Goal: Task Accomplishment & Management: Use online tool/utility

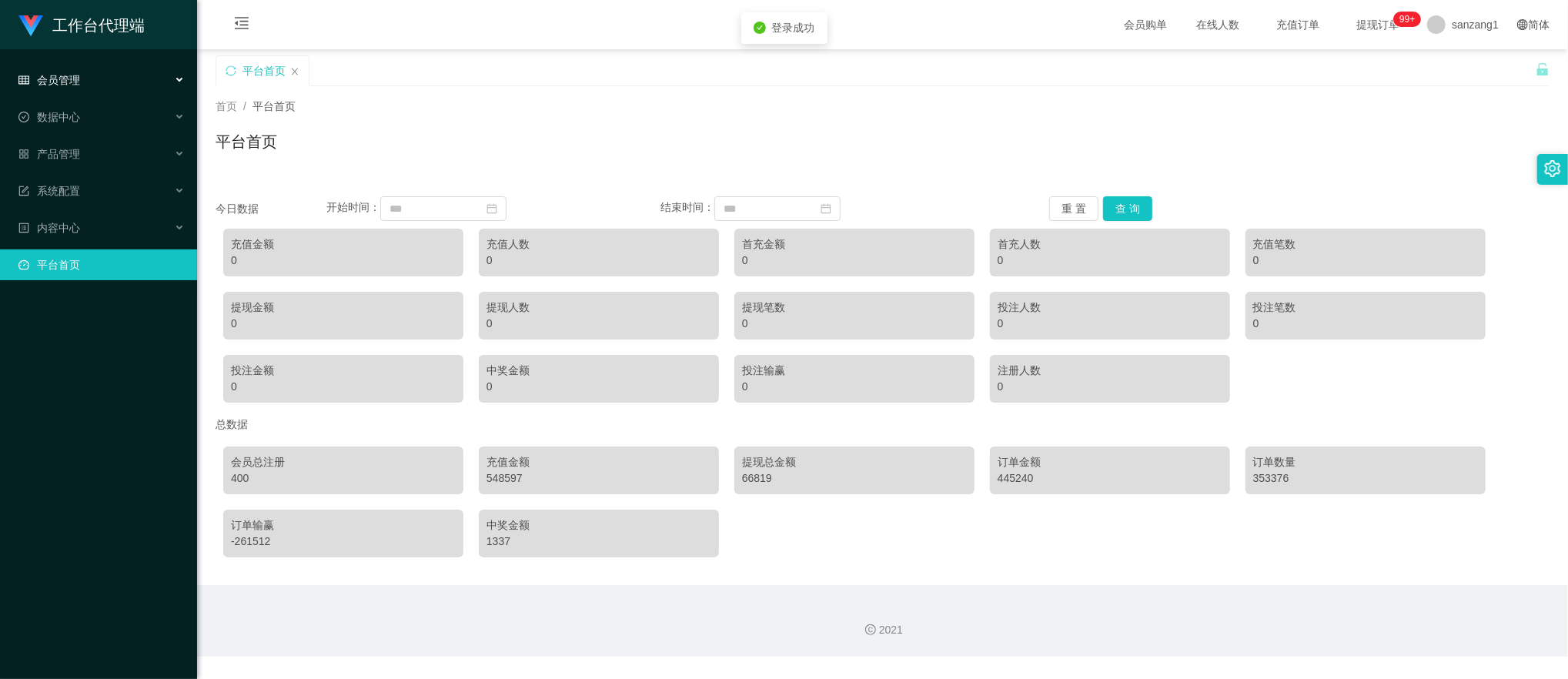
click at [87, 75] on div "会员管理" at bounding box center [98, 79] width 197 height 31
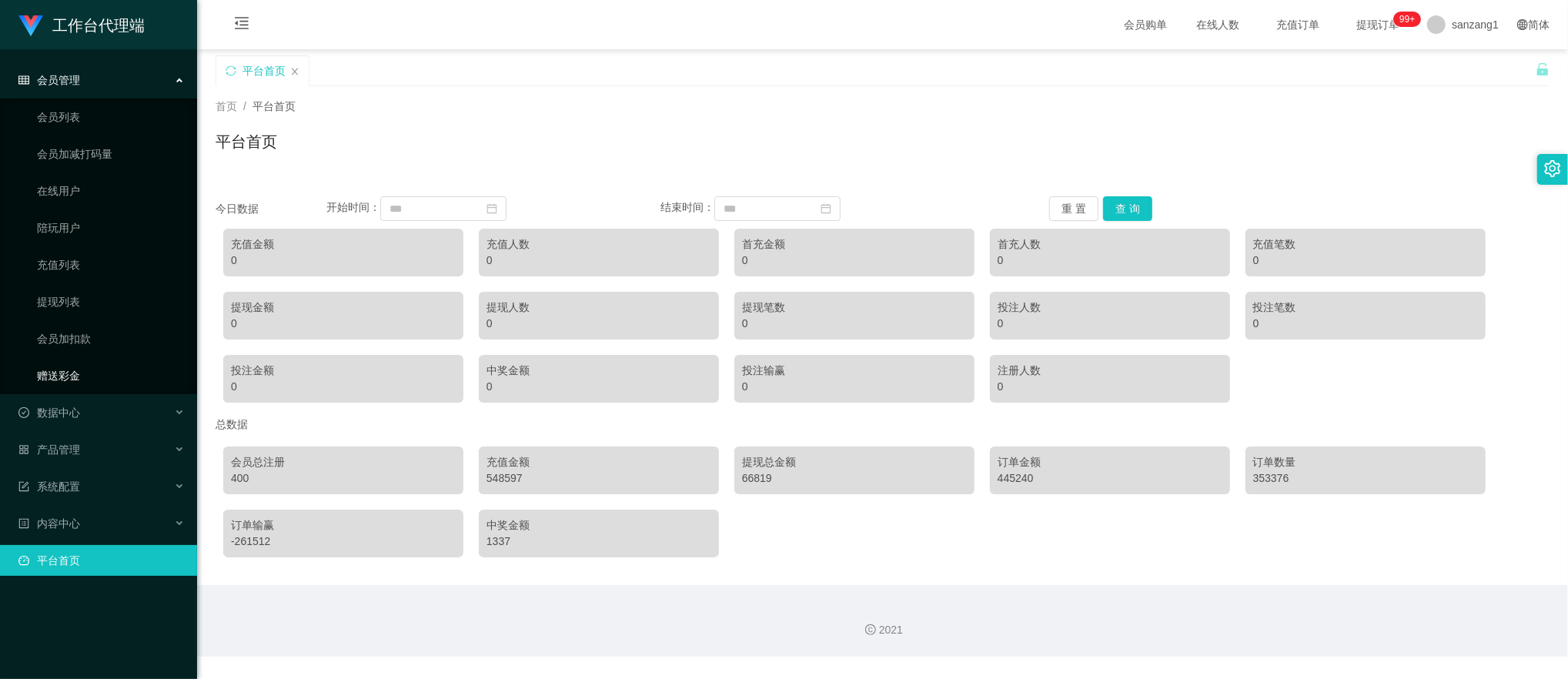
click at [60, 373] on link "赠送彩金" at bounding box center [111, 375] width 148 height 31
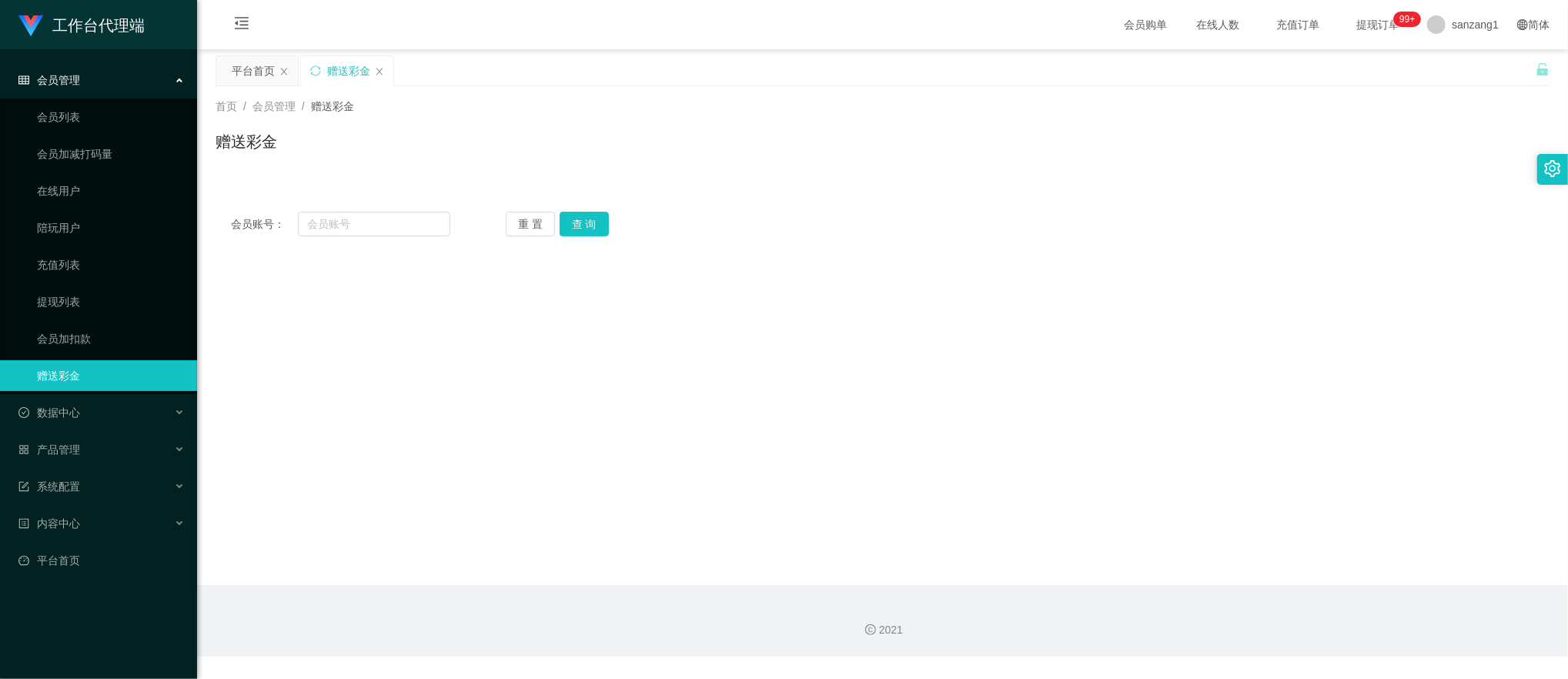
click at [84, 87] on div "会员管理" at bounding box center [98, 79] width 197 height 31
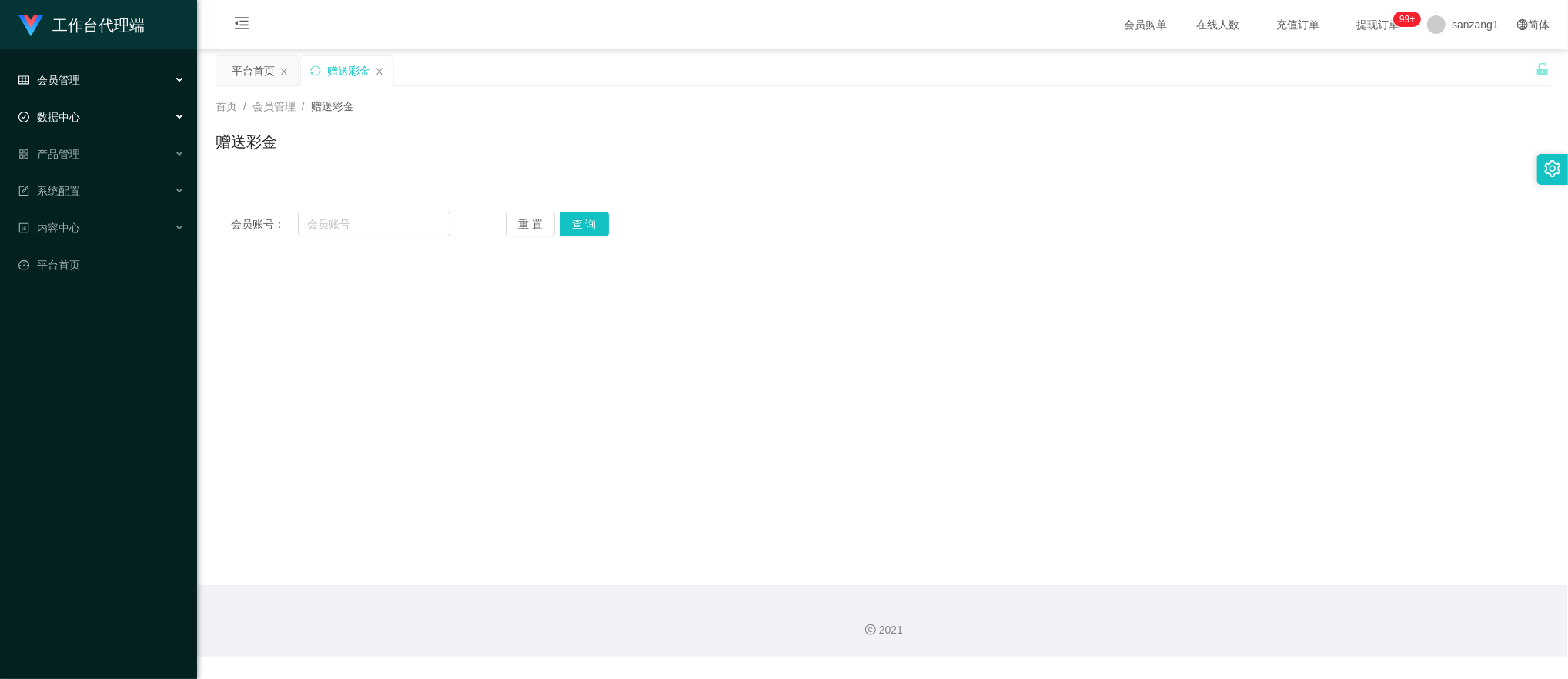
click at [87, 103] on div "数据中心" at bounding box center [98, 117] width 197 height 31
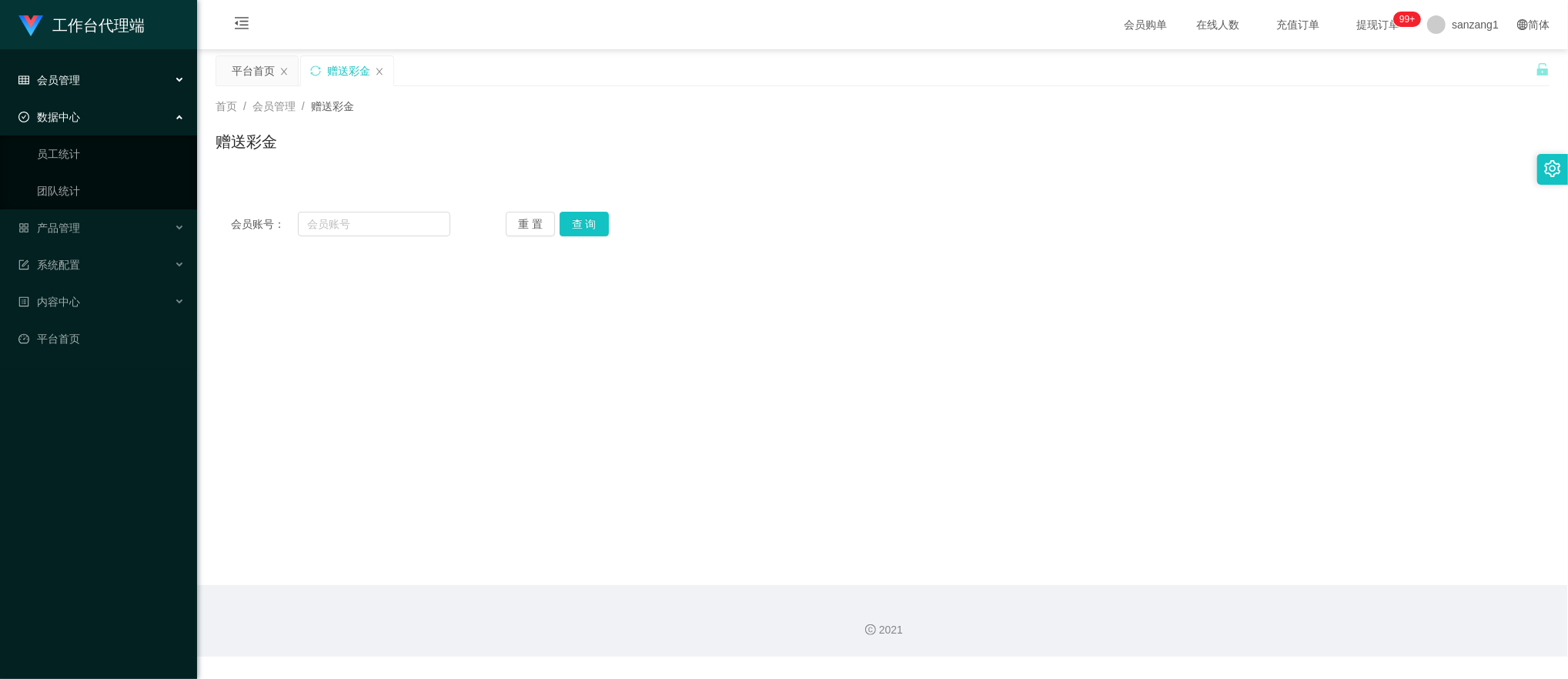
click at [88, 112] on div "数据中心" at bounding box center [98, 117] width 197 height 31
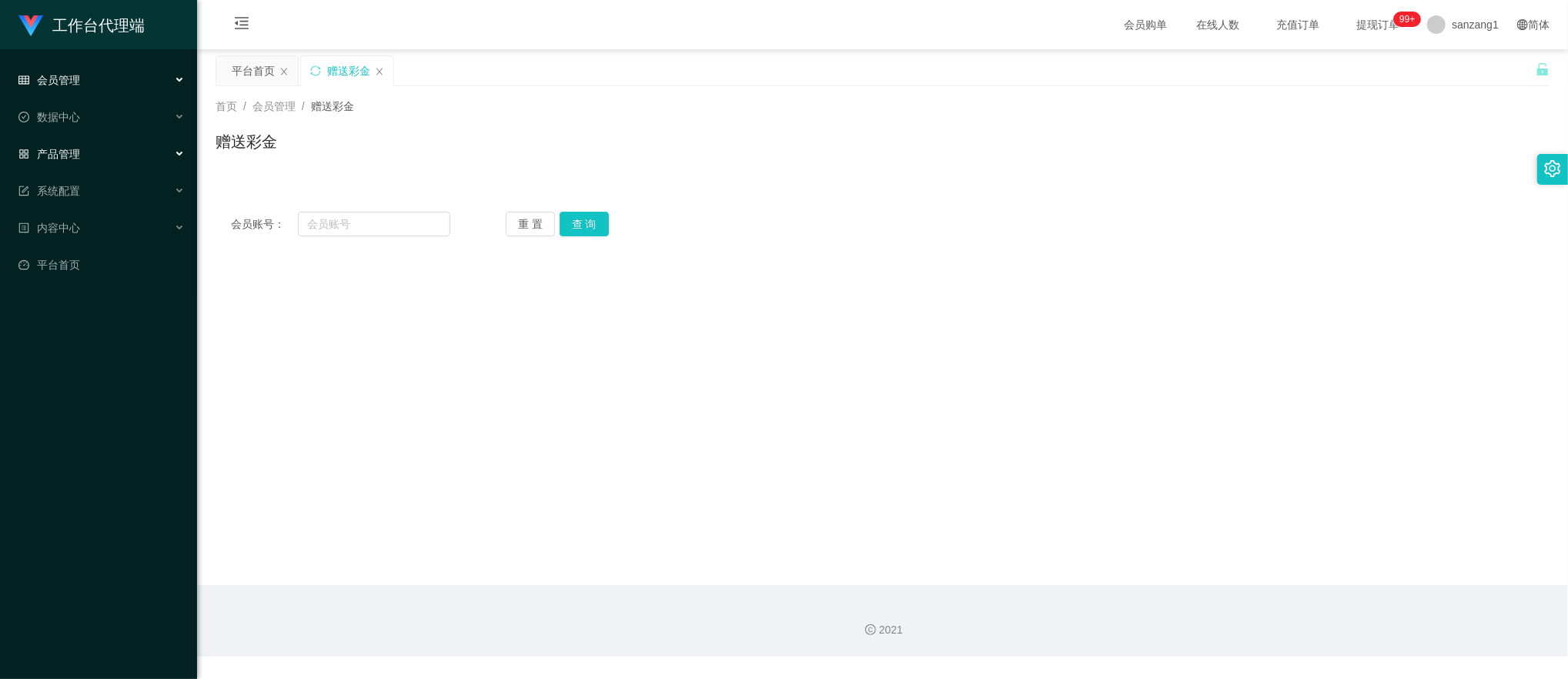
click at [84, 160] on div "产品管理" at bounding box center [98, 154] width 197 height 31
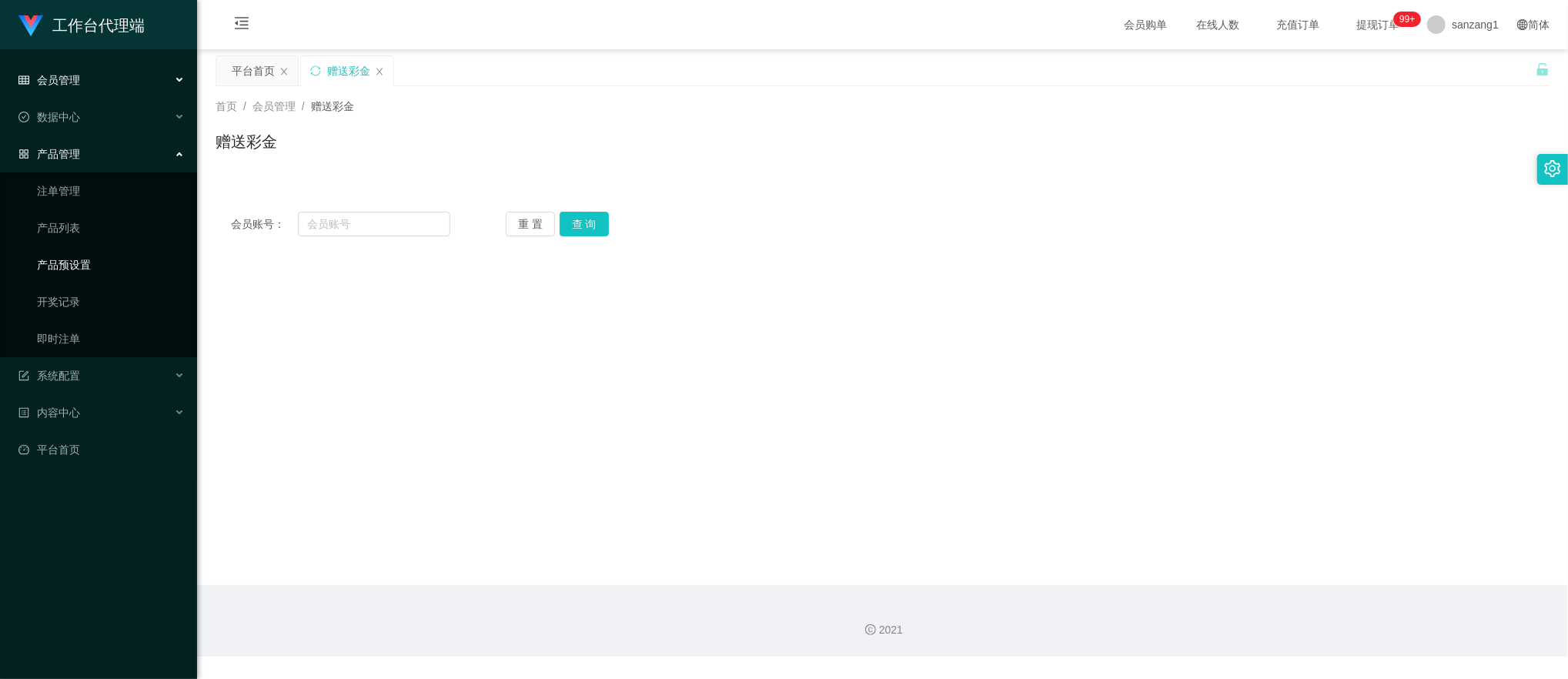
click at [80, 252] on link "产品预设置" at bounding box center [111, 265] width 148 height 31
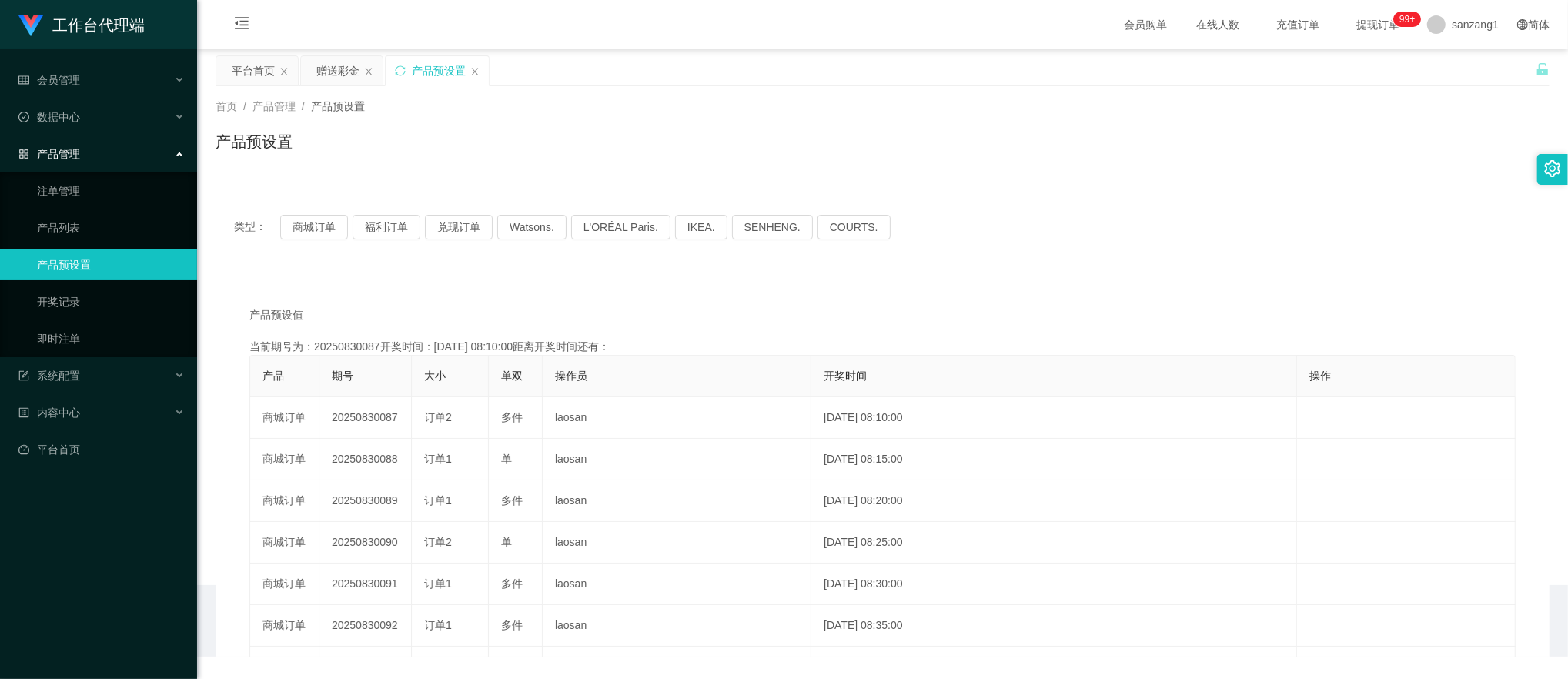
click at [84, 152] on div "产品管理" at bounding box center [98, 154] width 197 height 31
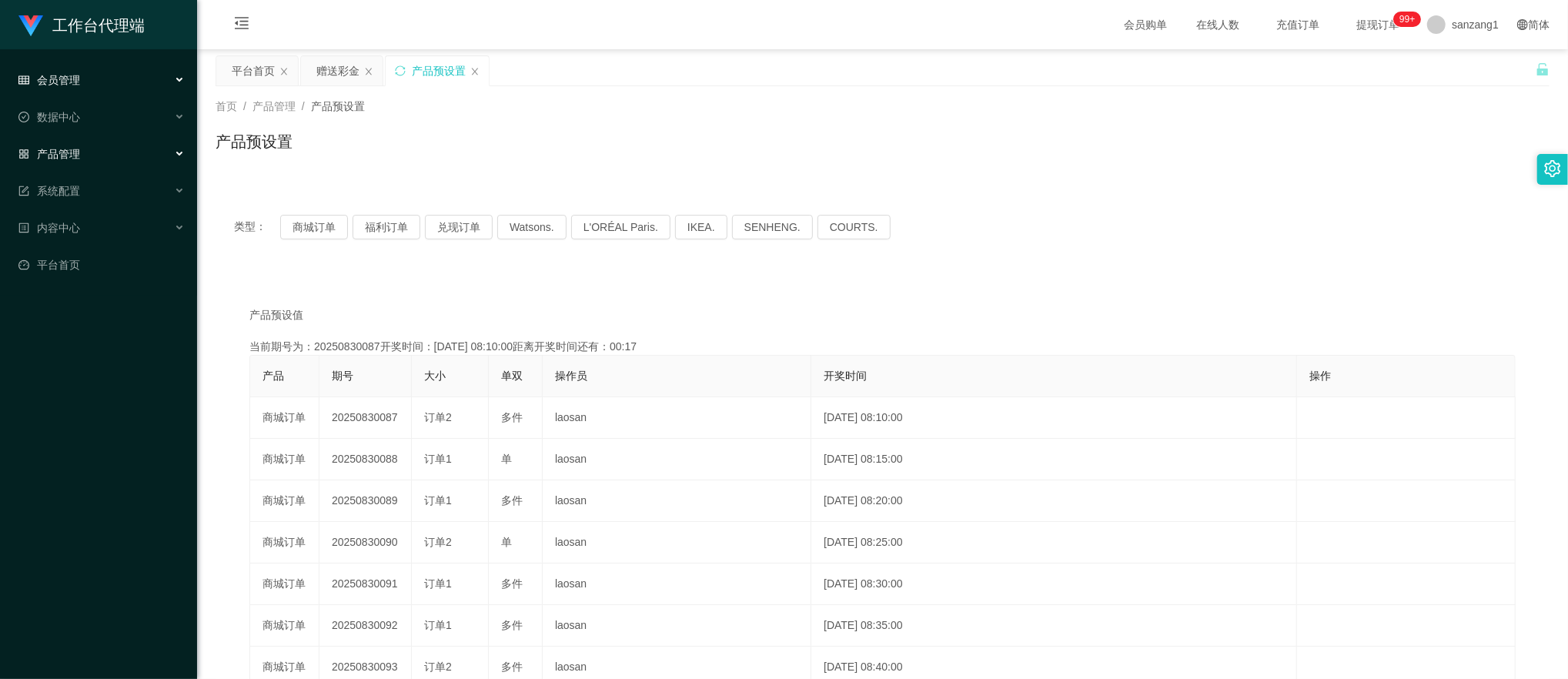
click at [87, 84] on div "会员管理" at bounding box center [98, 79] width 197 height 31
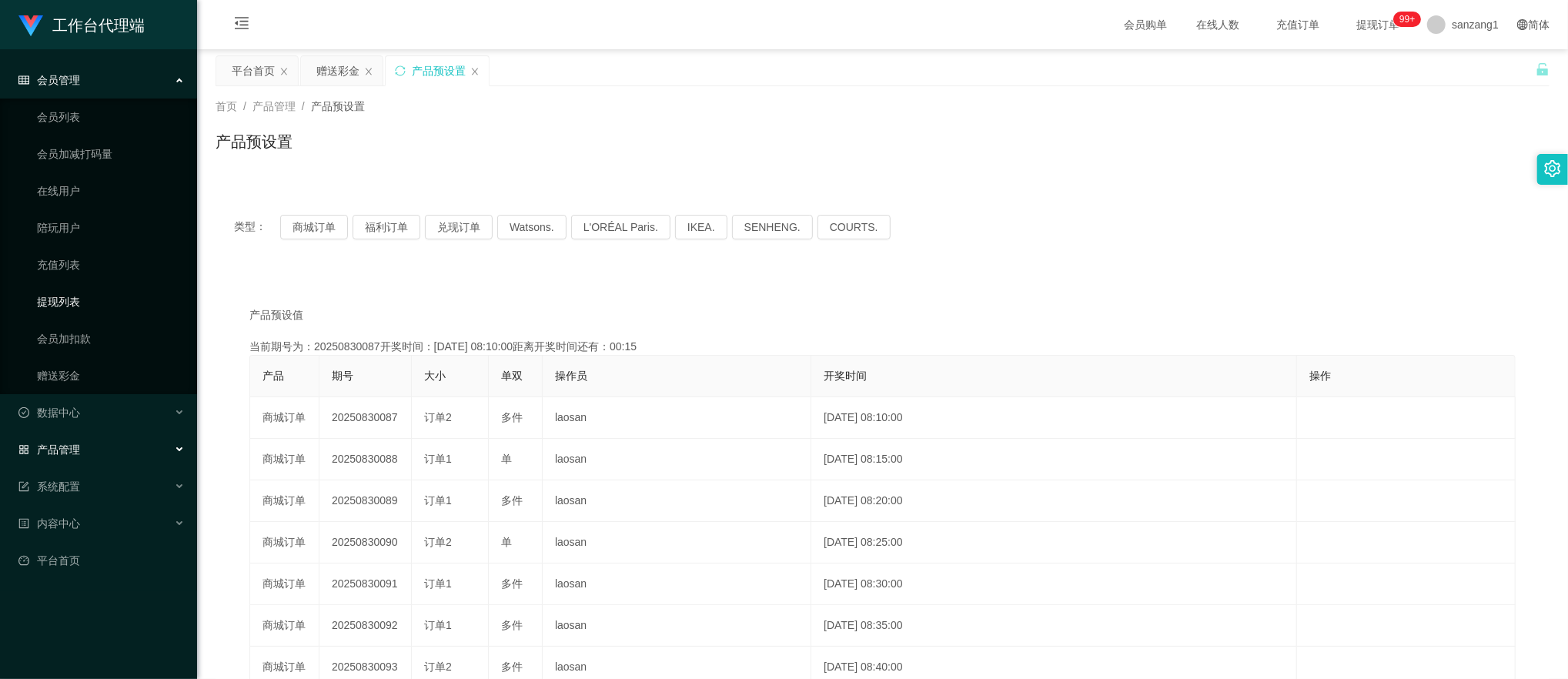
click at [78, 296] on link "提现列表" at bounding box center [111, 301] width 148 height 31
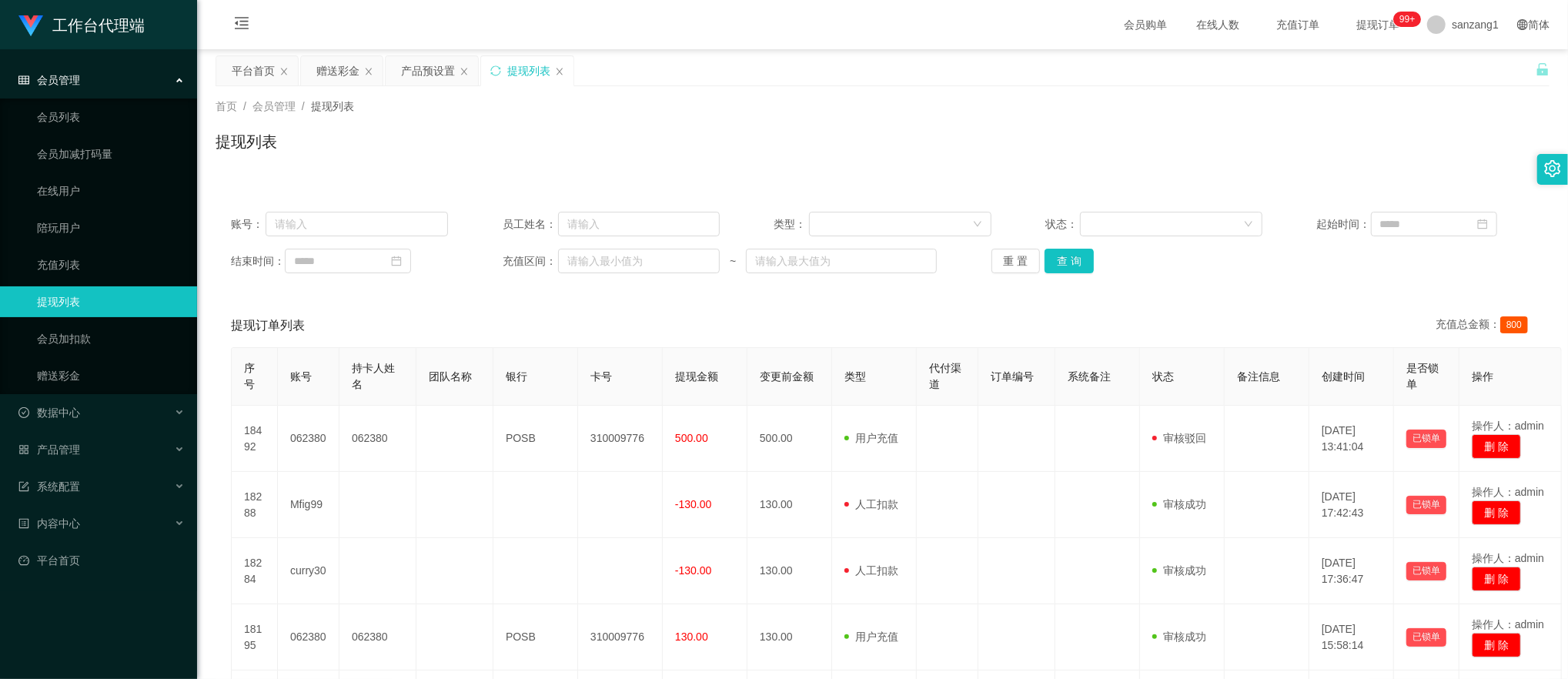
click at [82, 84] on div "会员管理" at bounding box center [98, 79] width 197 height 31
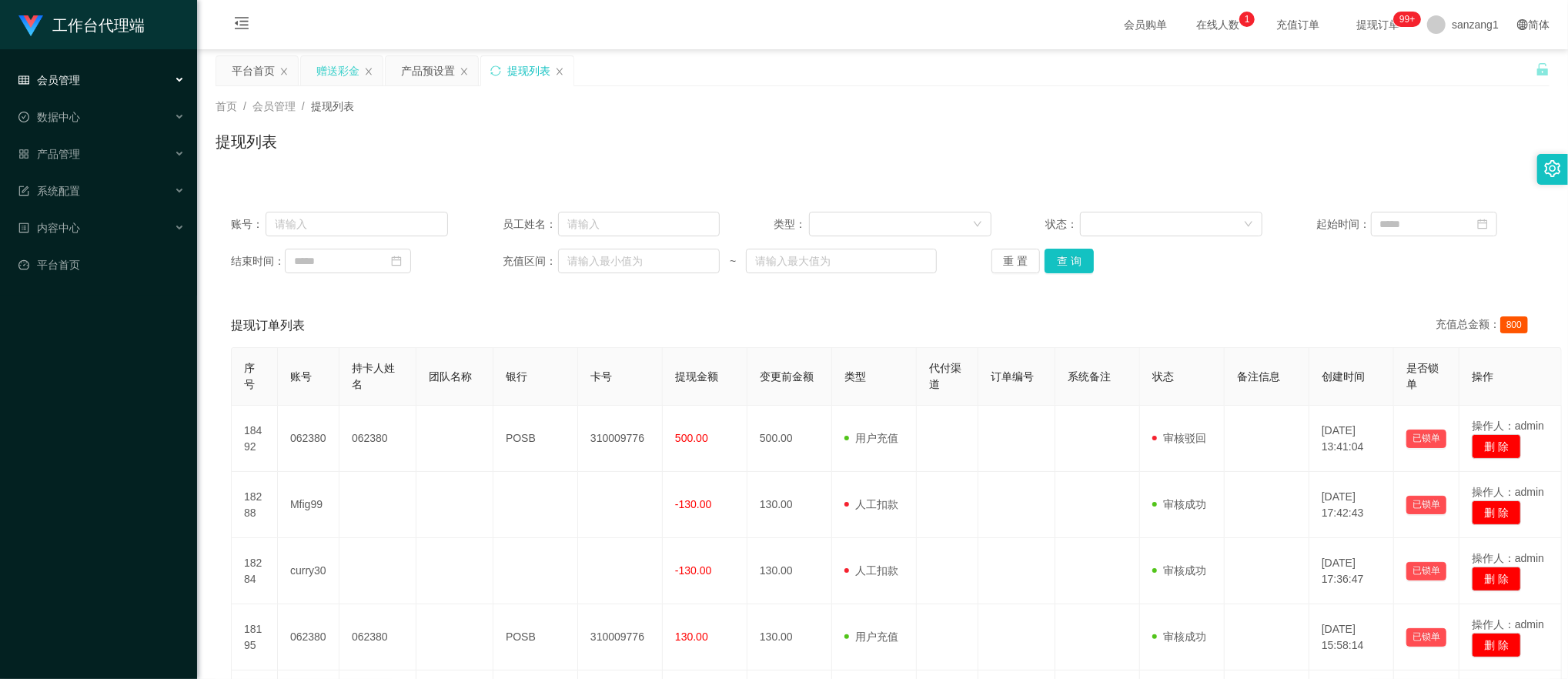
click at [333, 62] on div "赠送彩金" at bounding box center [338, 70] width 43 height 29
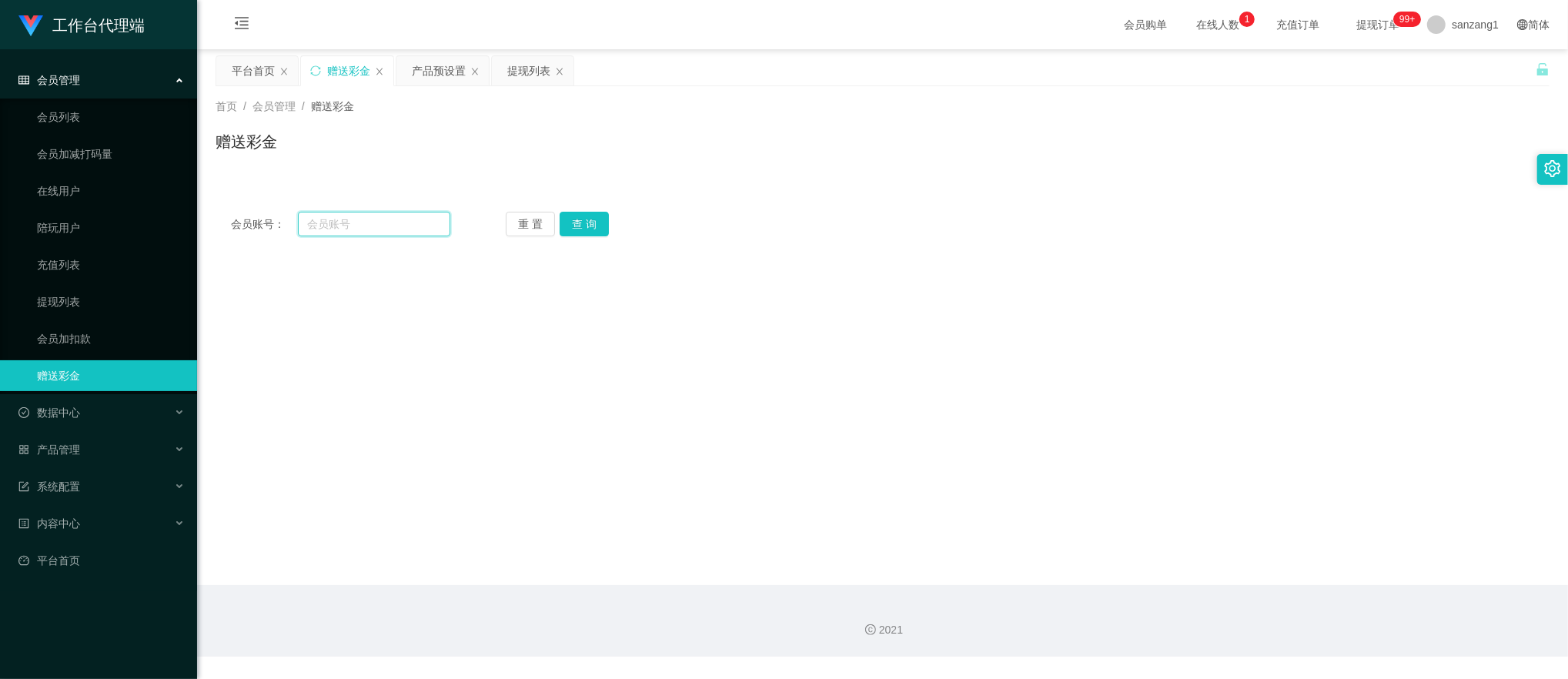
click at [348, 227] on input "text" at bounding box center [374, 224] width 153 height 25
paste input "ancai8888"
click at [571, 219] on button "查 询" at bounding box center [584, 224] width 50 height 25
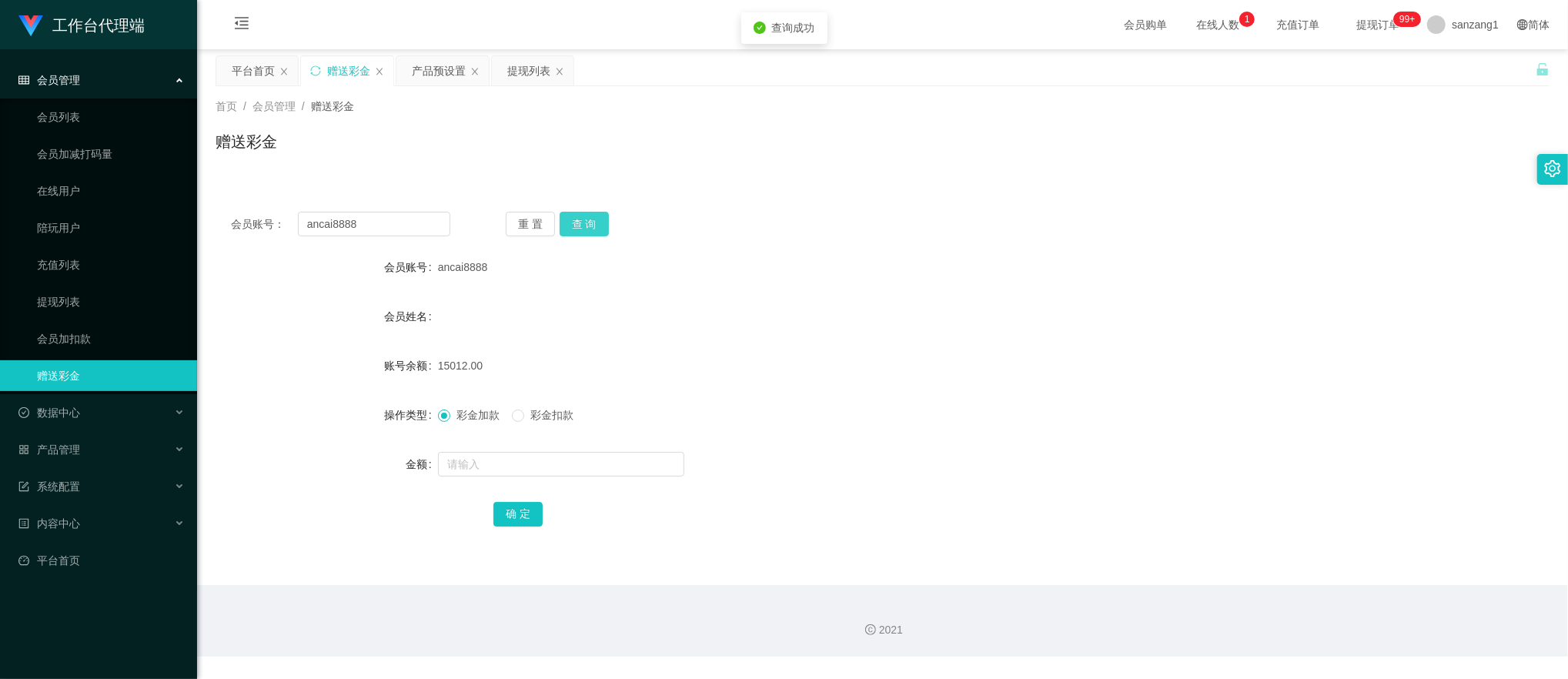
click at [571, 219] on button "查 询" at bounding box center [584, 224] width 50 height 25
drag, startPoint x: 349, startPoint y: 217, endPoint x: 321, endPoint y: 198, distance: 33.8
click at [168, 200] on section "工作台代理端 会员管理 会员列表 会员加减打码量 在线用户 陪玩用户 充值列表 提现列表 会员加扣款 赠送彩金 数据中心 员工统计 团队统计 产品管理 注单管…" at bounding box center [784, 328] width 1568 height 657
paste input "Gwp123"
type input "Gwp123"
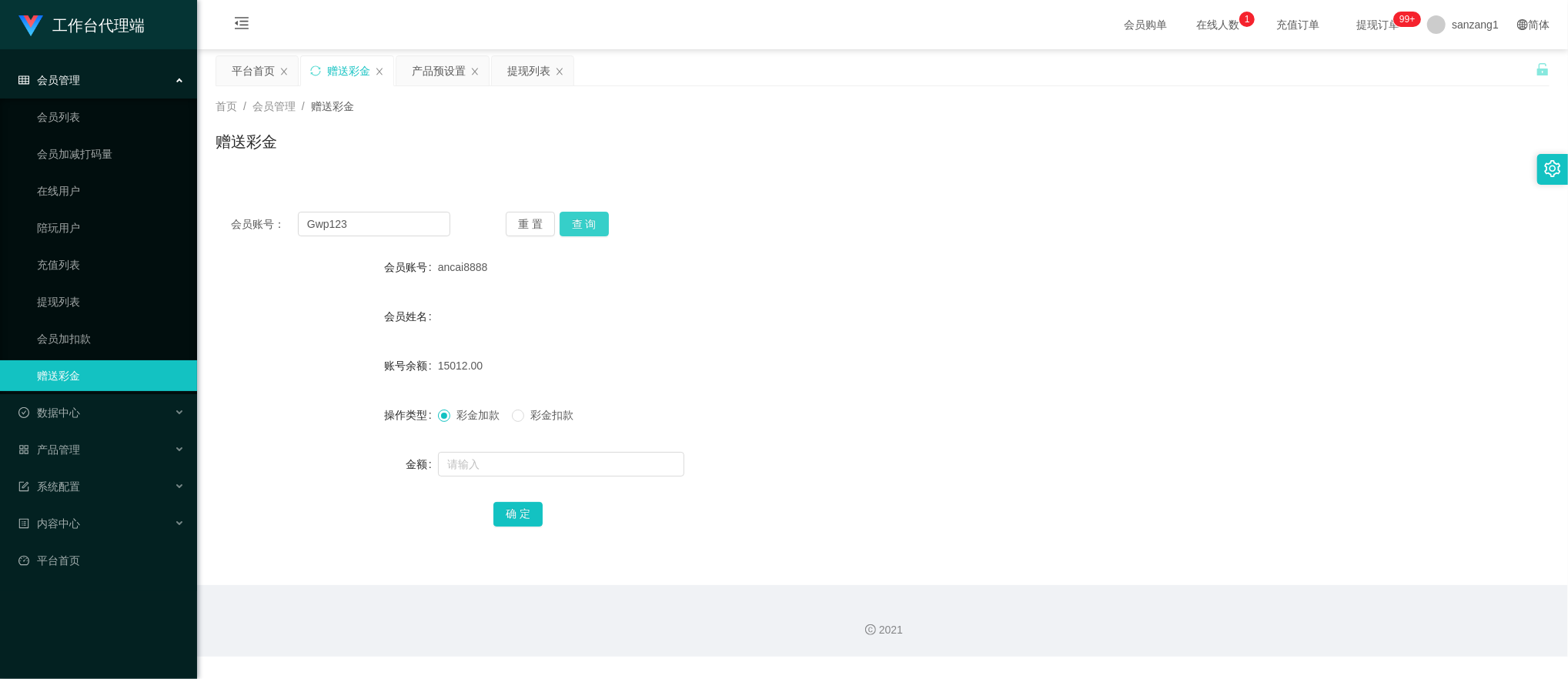
click at [598, 222] on button "查 询" at bounding box center [584, 224] width 50 height 25
